Goal: Find specific fact: Find specific fact

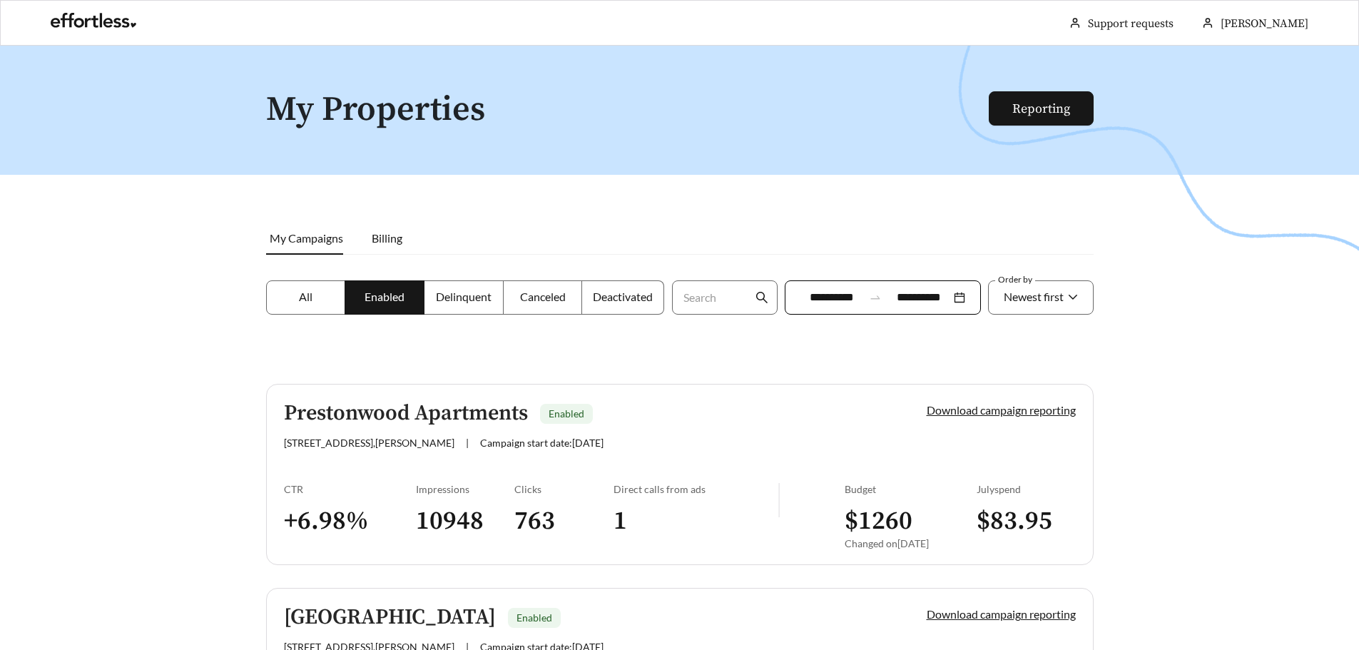
scroll to position [497, 0]
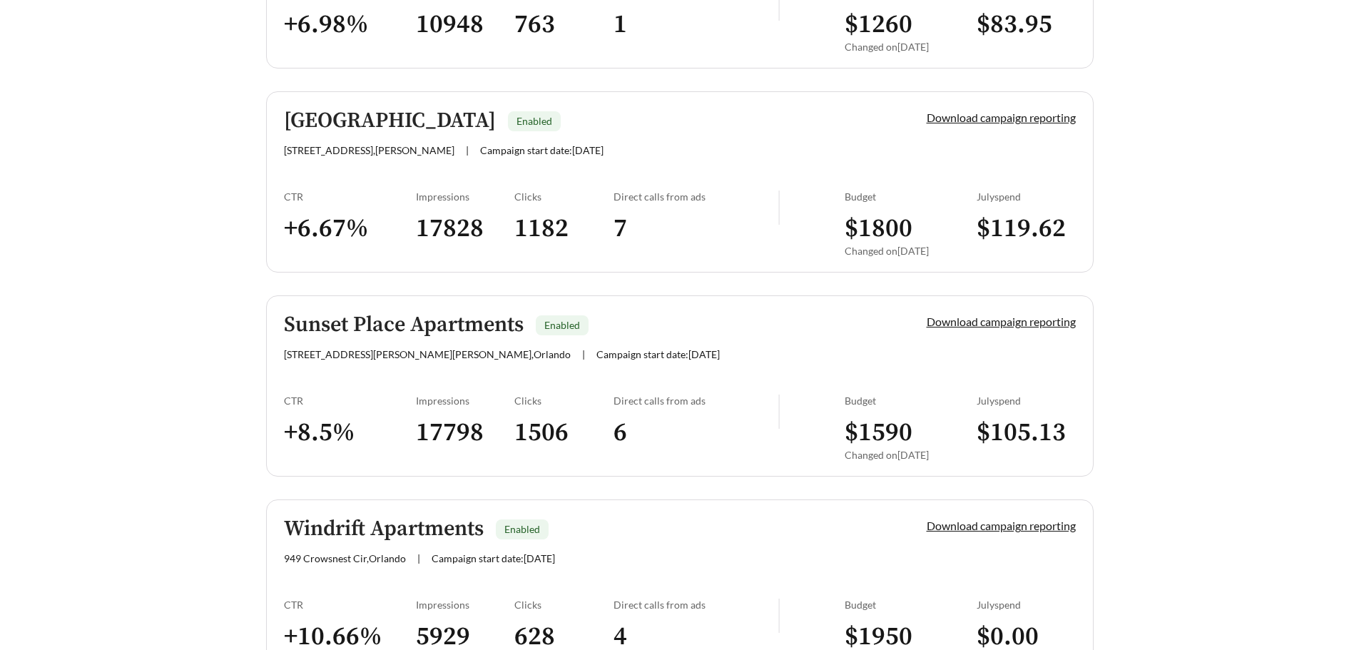
click at [351, 313] on h5 "Sunset Place Apartments" at bounding box center [404, 325] width 240 height 24
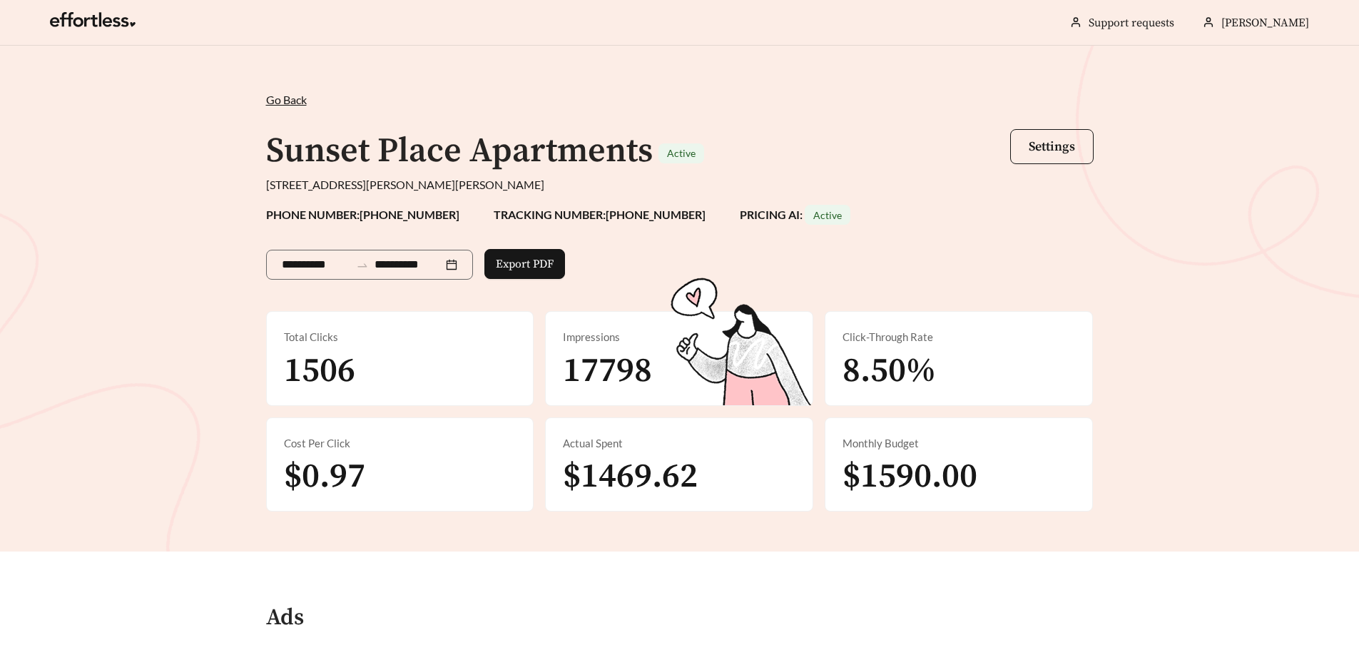
click at [935, 486] on span "$1590.00" at bounding box center [910, 476] width 135 height 43
copy span "1590.00"
